Goal: Task Accomplishment & Management: Use online tool/utility

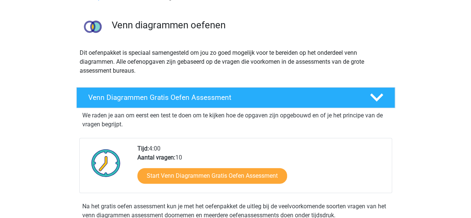
scroll to position [37, 0]
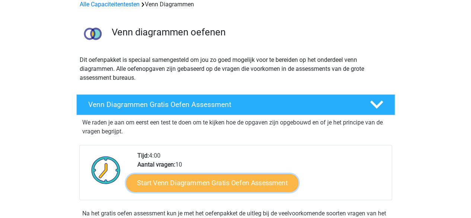
click at [213, 181] on link "Start Venn Diagrammen Gratis Oefen Assessment" at bounding box center [212, 183] width 172 height 18
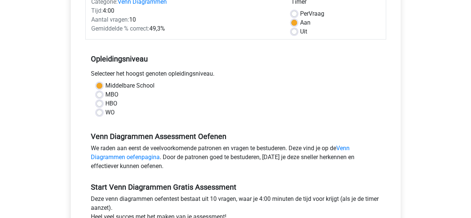
scroll to position [149, 0]
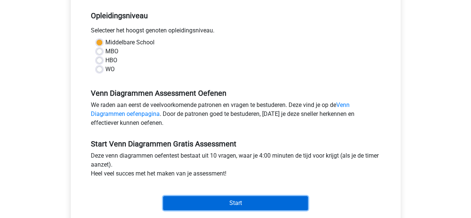
click at [194, 197] on input "Start" at bounding box center [235, 203] width 145 height 14
